Goal: Use online tool/utility: Utilize a website feature to perform a specific function

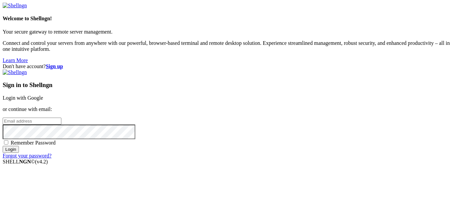
click at [43, 95] on link "Login with Google" at bounding box center [23, 98] width 40 height 6
